Goal: Transaction & Acquisition: Purchase product/service

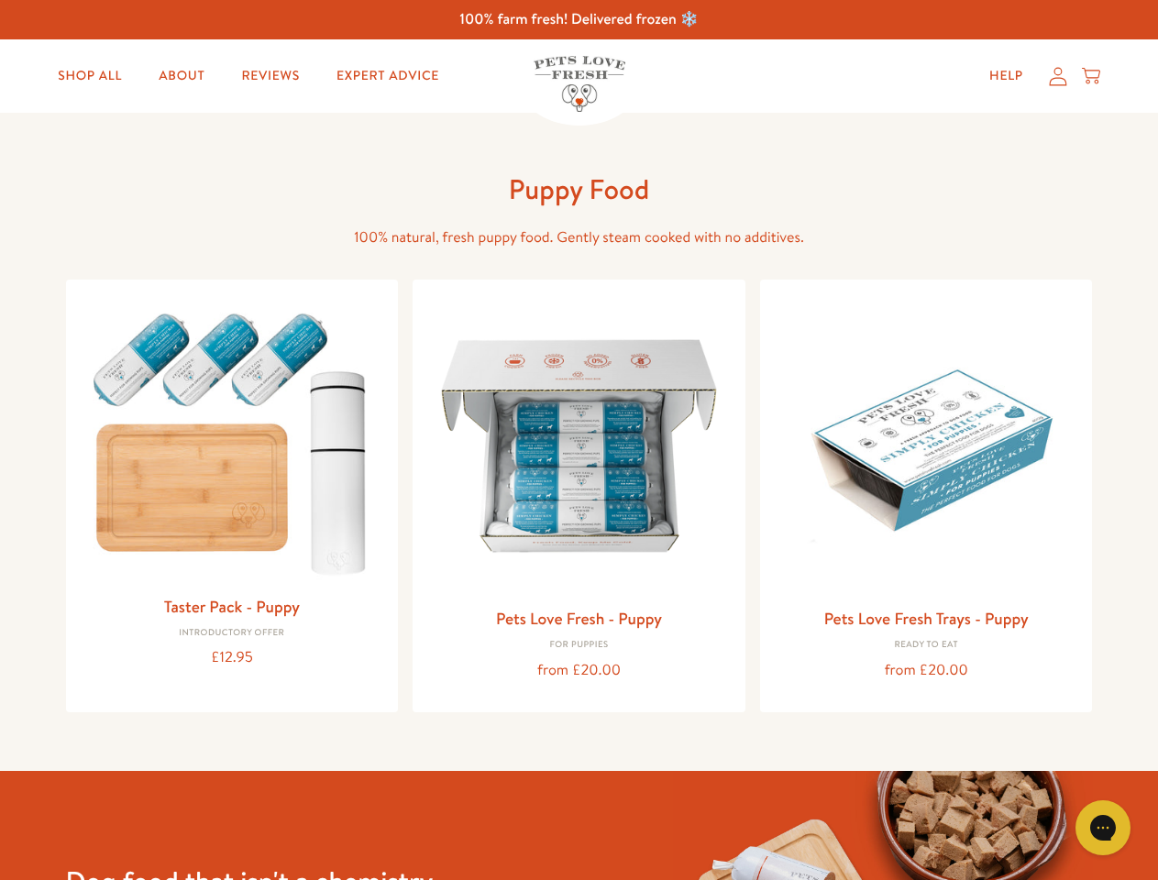
click at [1103, 828] on icon "Gorgias live chat" at bounding box center [1102, 827] width 17 height 17
